Goal: Transaction & Acquisition: Purchase product/service

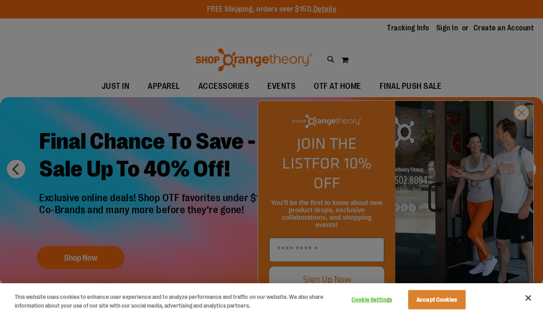
click at [526, 127] on div at bounding box center [271, 157] width 543 height 315
click at [525, 126] on div at bounding box center [271, 157] width 543 height 315
click at [526, 127] on div at bounding box center [271, 157] width 543 height 315
click at [528, 129] on div at bounding box center [271, 157] width 543 height 315
click at [440, 305] on button "Accept Cookies" at bounding box center [437, 299] width 58 height 19
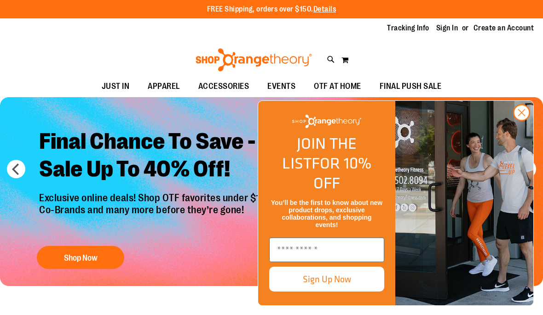
click at [521, 120] on circle "Close dialog" at bounding box center [521, 112] width 15 height 15
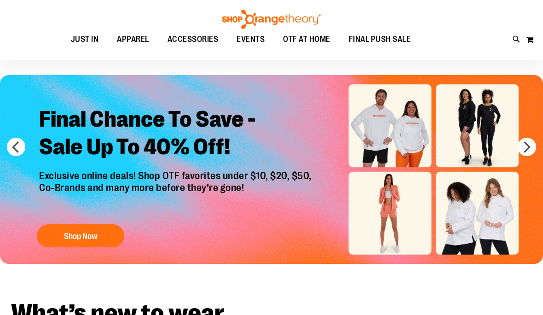
scroll to position [20, 0]
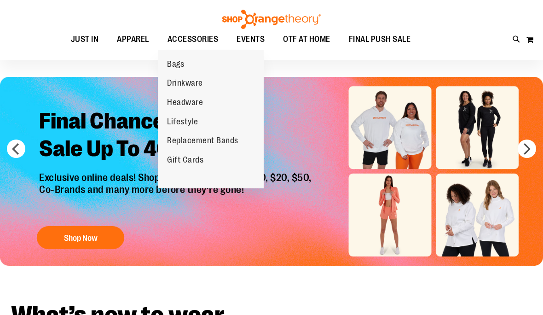
click at [226, 143] on span "Replacement Bands" at bounding box center [202, 142] width 71 height 12
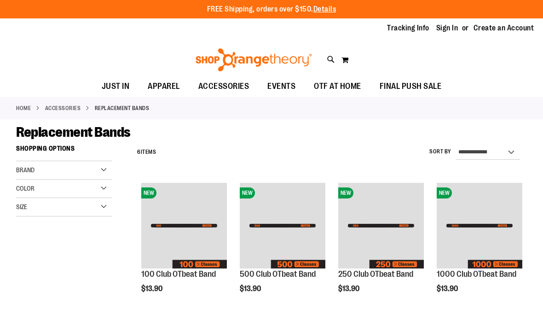
click at [341, 86] on span "OTF AT HOME" at bounding box center [337, 86] width 47 height 21
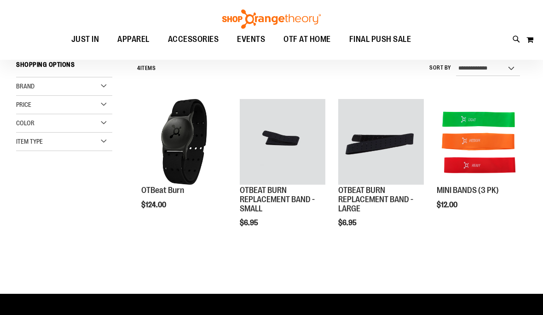
scroll to position [83, 0]
click at [457, 234] on span "Add to Cart" at bounding box center [437, 239] width 40 height 10
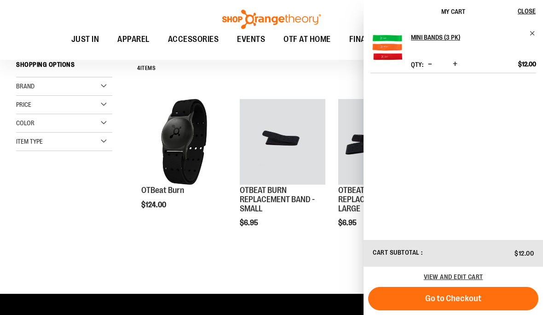
click at [460, 303] on span "Go to Checkout" at bounding box center [453, 298] width 56 height 10
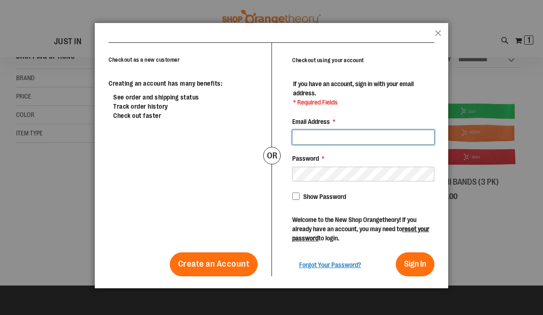
scroll to position [92, 0]
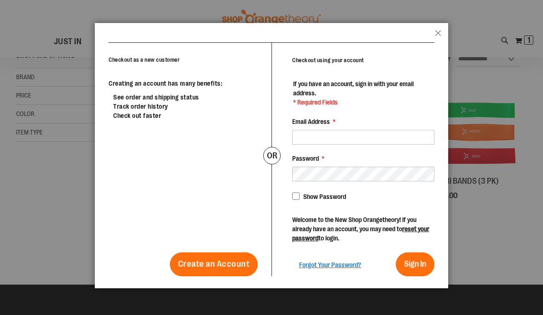
click at [439, 30] on header "popup-authentication popup Close" at bounding box center [271, 32] width 353 height 19
click at [439, 27] on header "popup-authentication popup Close" at bounding box center [271, 32] width 353 height 19
click at [438, 33] on button "Close" at bounding box center [438, 36] width 6 height 12
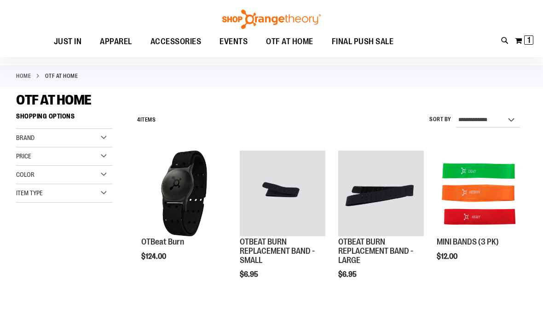
scroll to position [6, 0]
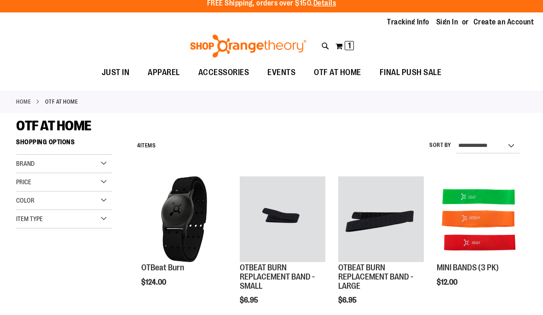
click at [349, 50] on span "1" at bounding box center [349, 45] width 3 height 9
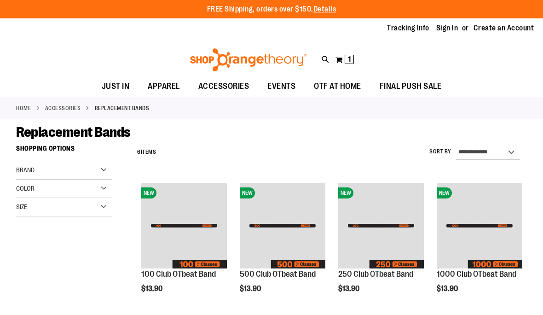
scroll to position [33, 0]
